Goal: Find contact information: Find contact information

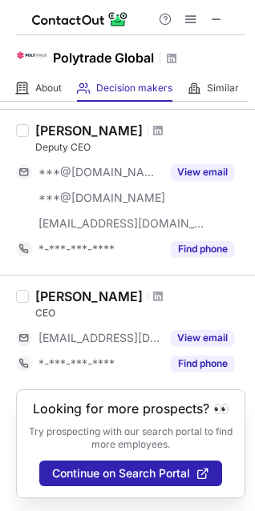
scroll to position [524, 0]
click at [153, 290] on span at bounding box center [158, 296] width 10 height 13
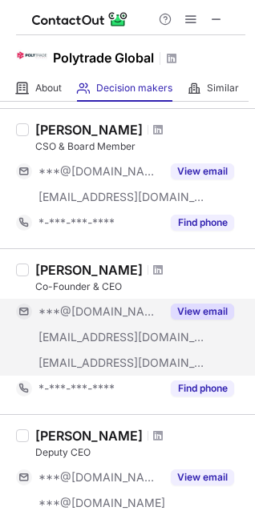
click at [213, 302] on div "View email" at bounding box center [197, 312] width 73 height 26
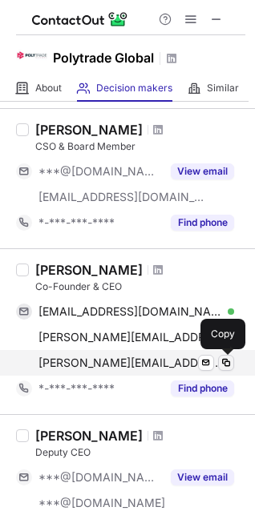
click at [224, 362] on span at bounding box center [226, 363] width 13 height 13
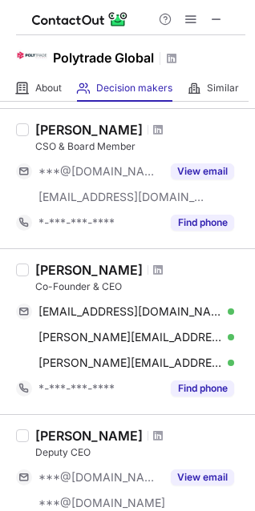
click at [146, 29] on div "Help & Support" at bounding box center [130, 17] width 229 height 35
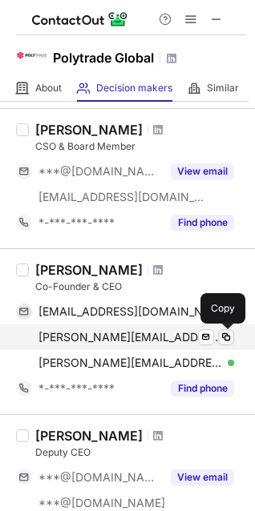
click at [228, 335] on span at bounding box center [226, 337] width 13 height 13
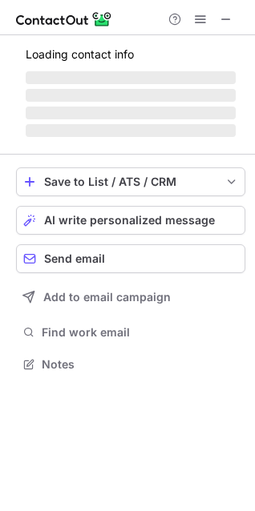
scroll to position [349, 255]
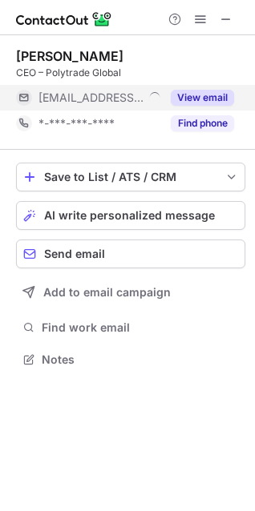
click at [200, 92] on button "View email" at bounding box center [202, 98] width 63 height 16
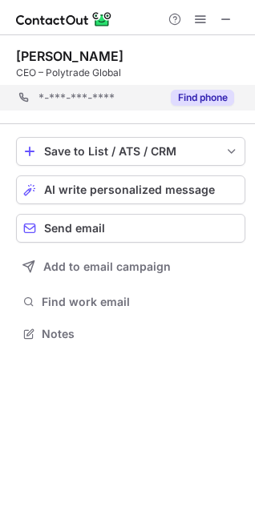
scroll to position [323, 255]
